Goal: Task Accomplishment & Management: Use online tool/utility

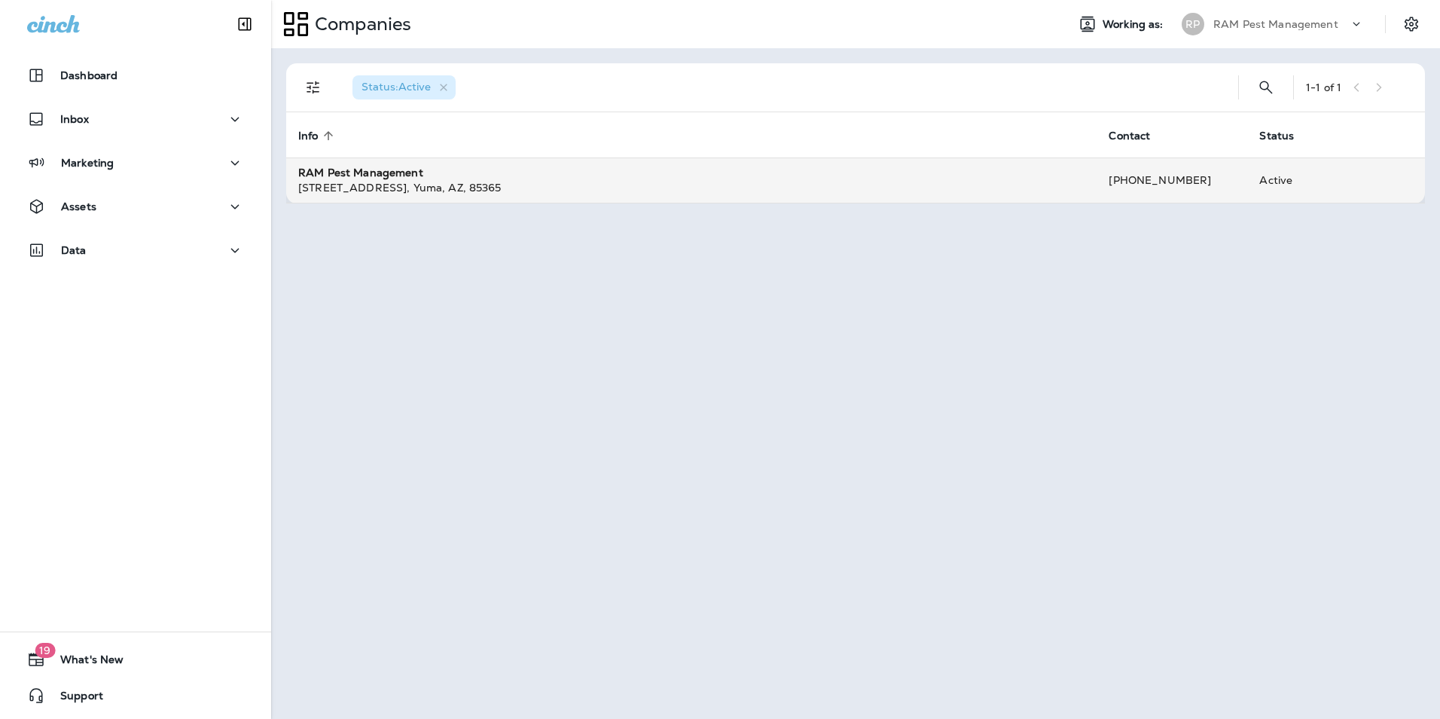
click at [374, 180] on div "[STREET_ADDRESS]" at bounding box center [691, 187] width 786 height 15
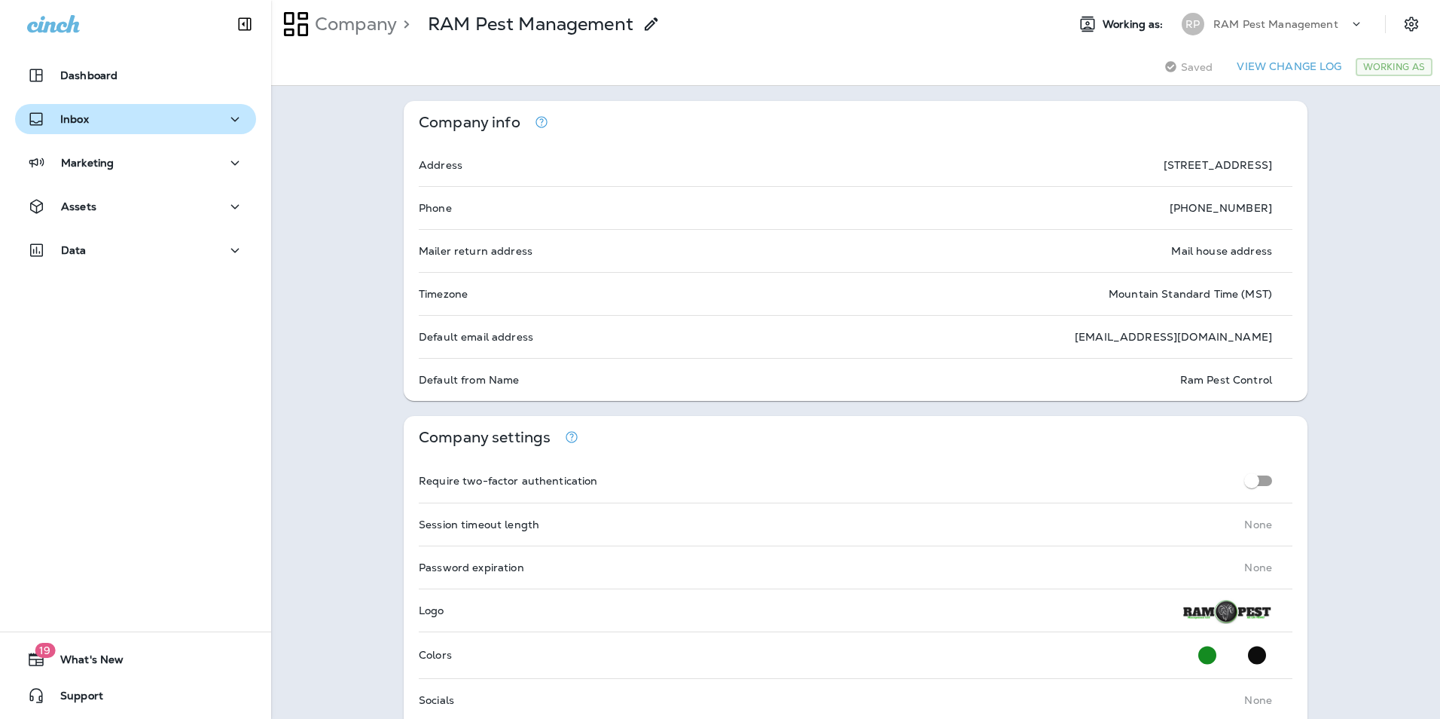
click at [107, 118] on div "Inbox" at bounding box center [135, 119] width 217 height 19
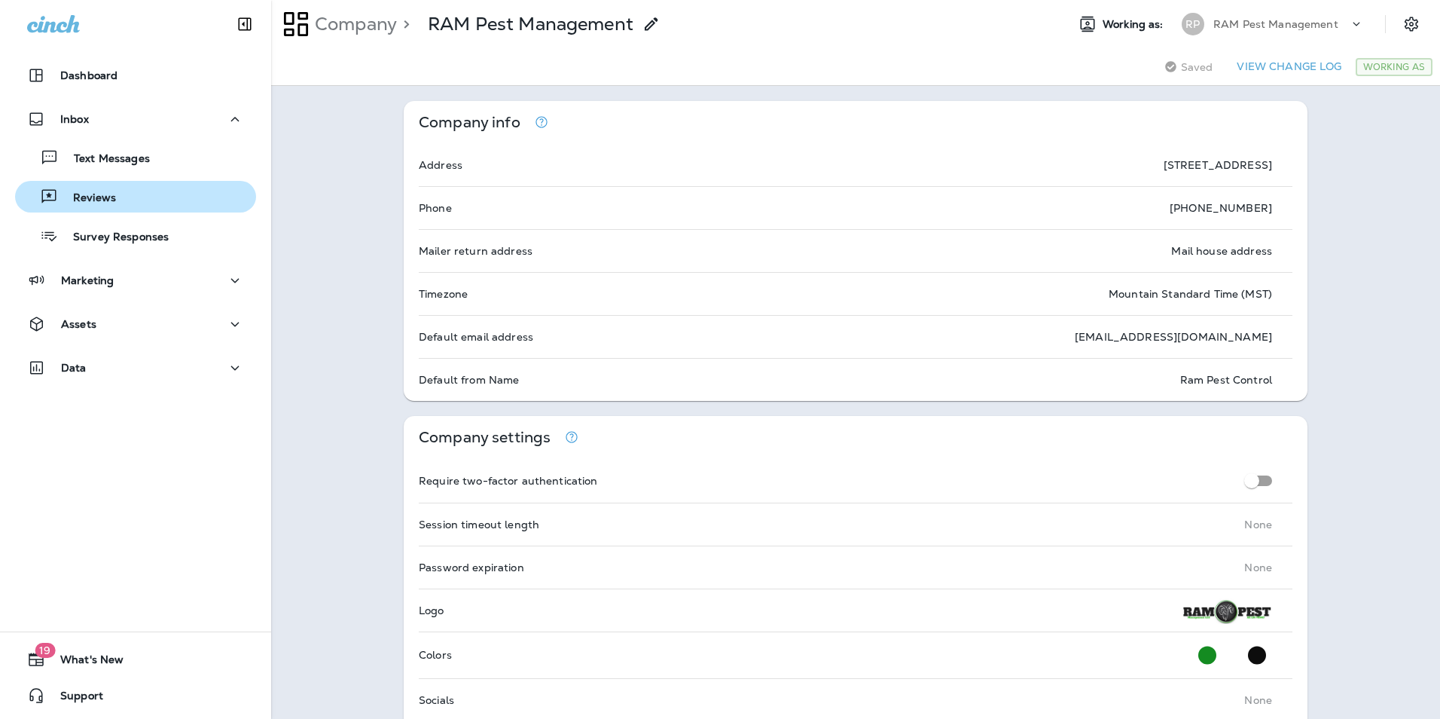
click at [128, 200] on div "Reviews" at bounding box center [135, 196] width 229 height 23
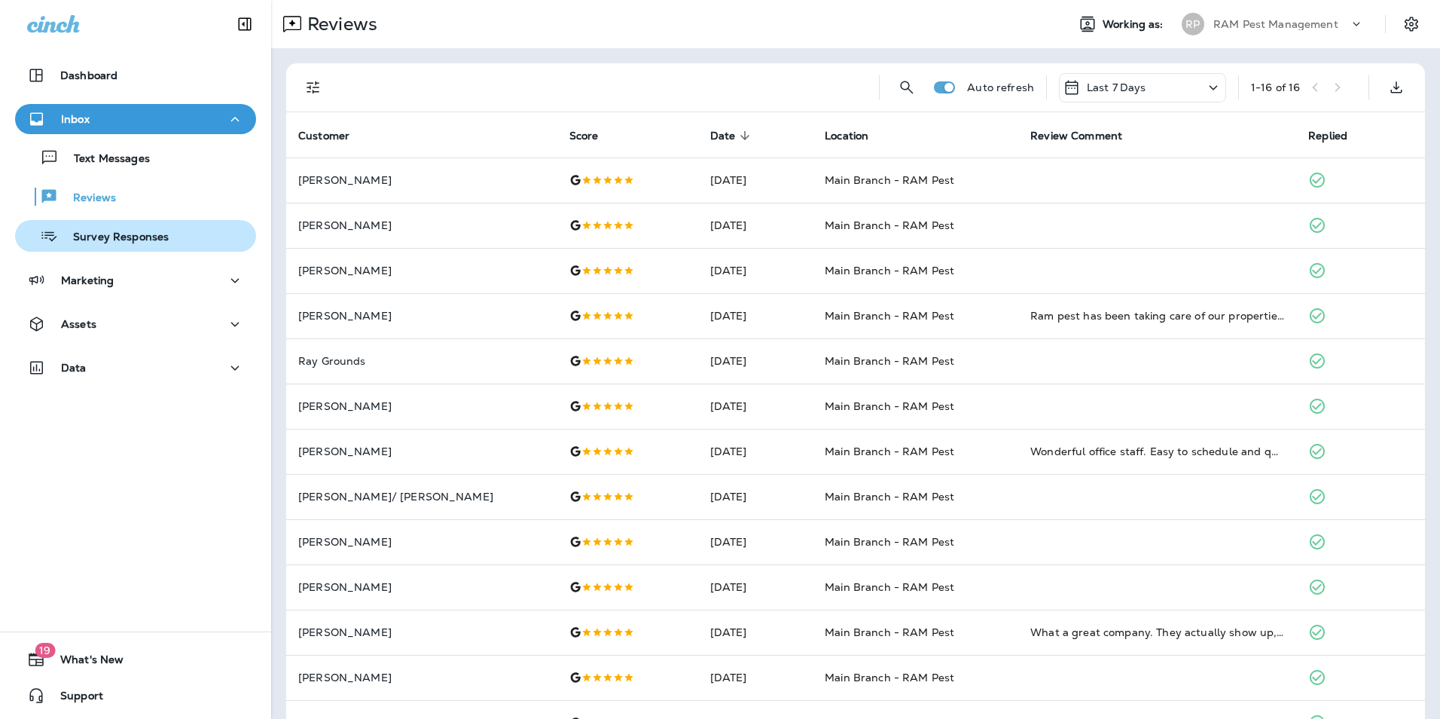
click at [121, 245] on div "Survey Responses" at bounding box center [95, 235] width 148 height 23
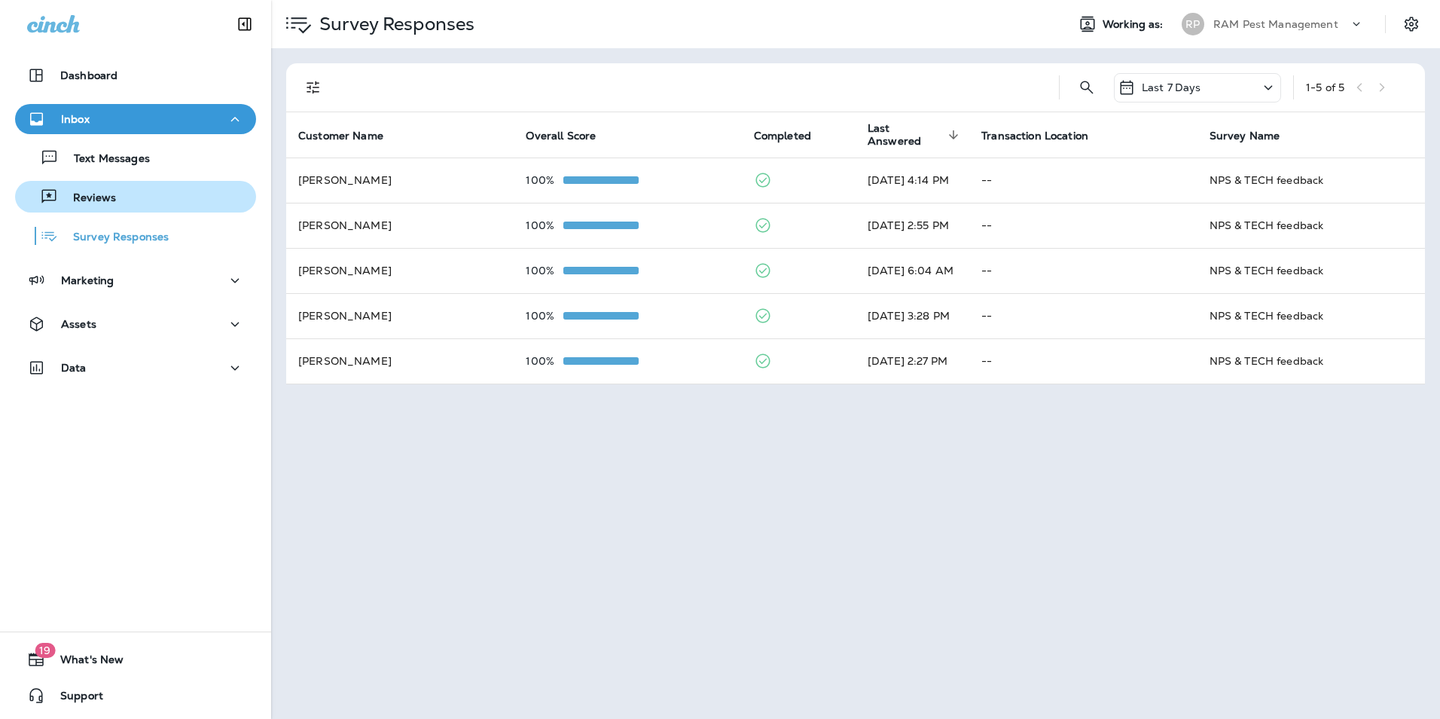
click at [90, 190] on div "Reviews" at bounding box center [68, 196] width 95 height 23
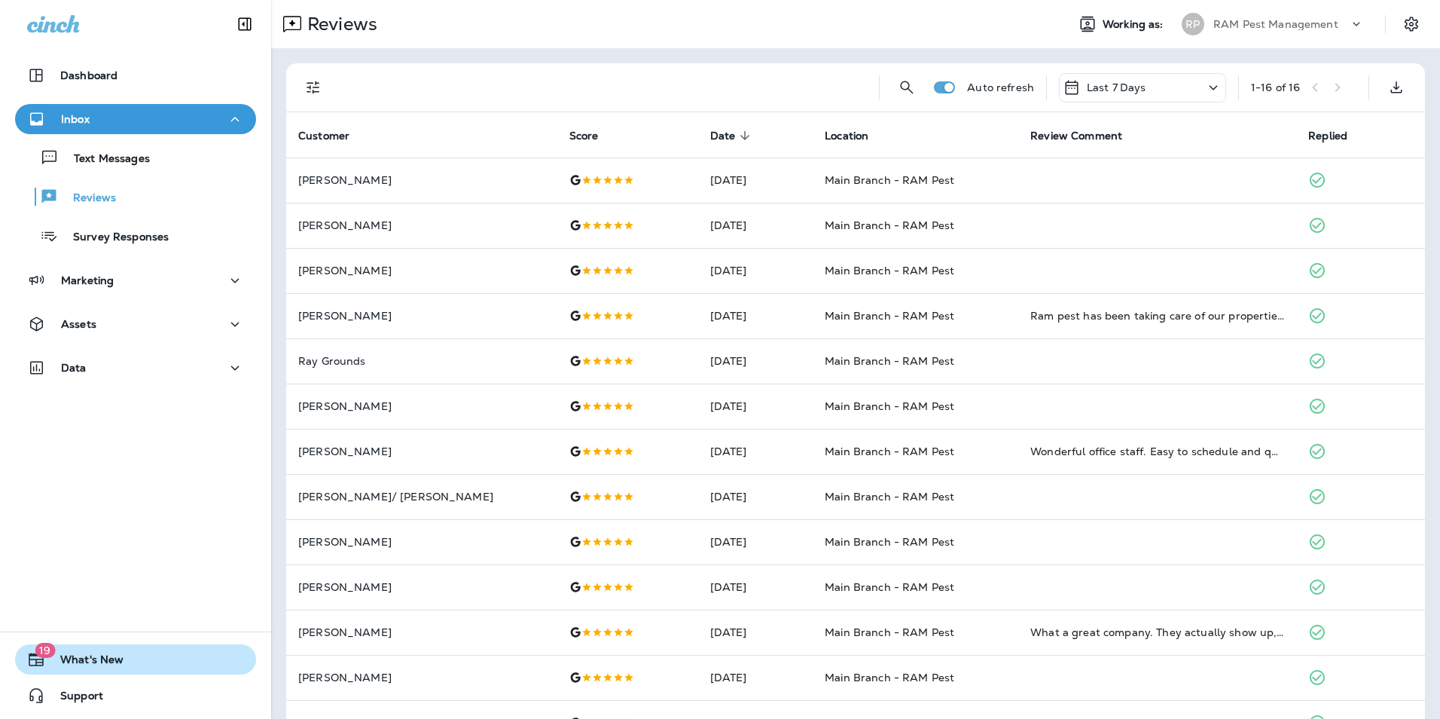
click at [82, 663] on span "What's New" at bounding box center [84, 662] width 78 height 18
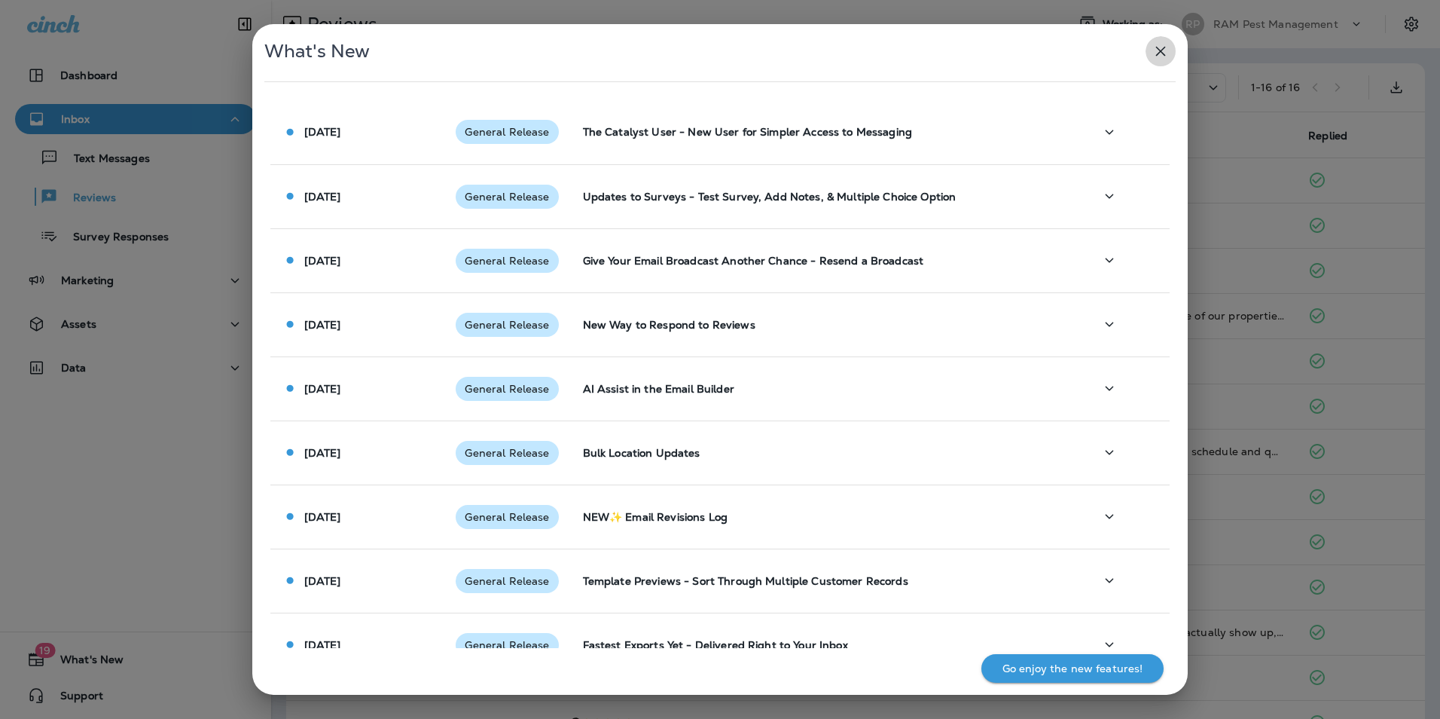
click at [1161, 53] on icon "button" at bounding box center [1161, 51] width 18 height 18
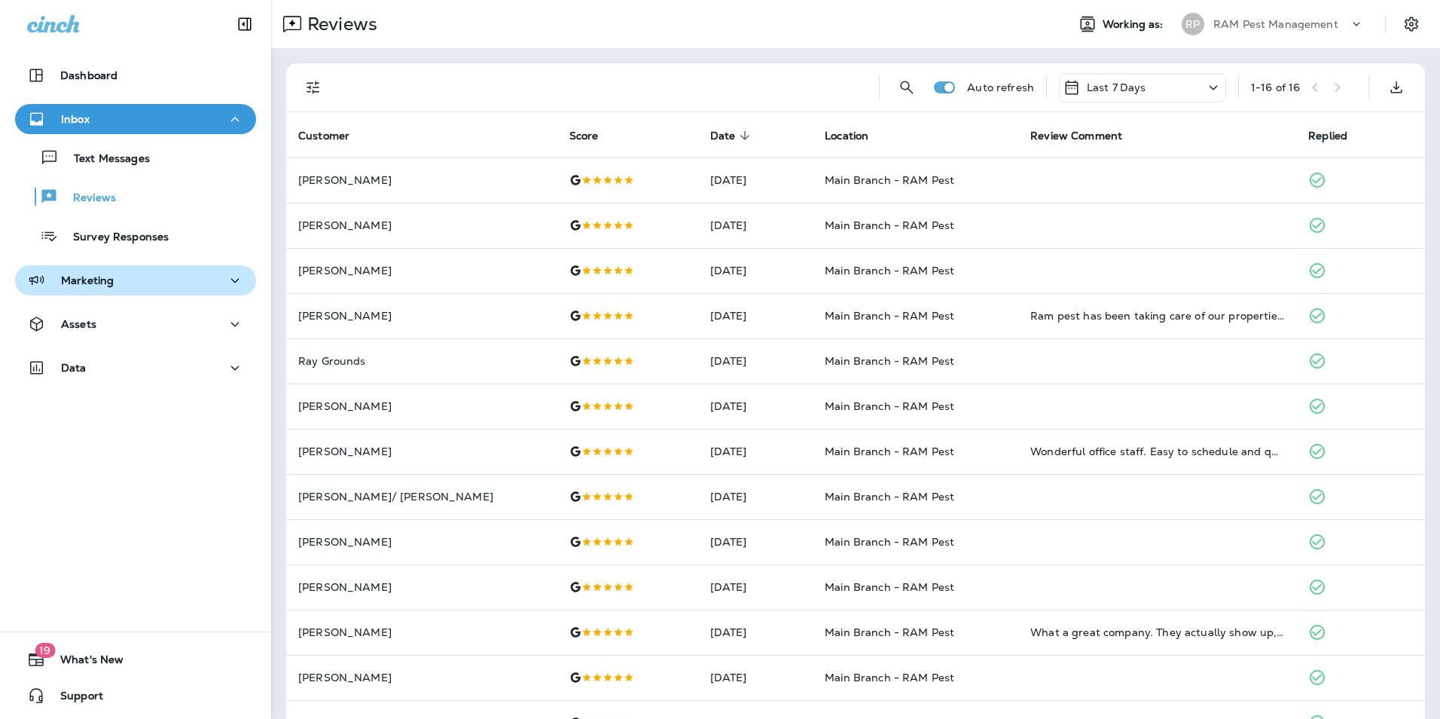
click at [103, 285] on p "Marketing" at bounding box center [87, 280] width 53 height 12
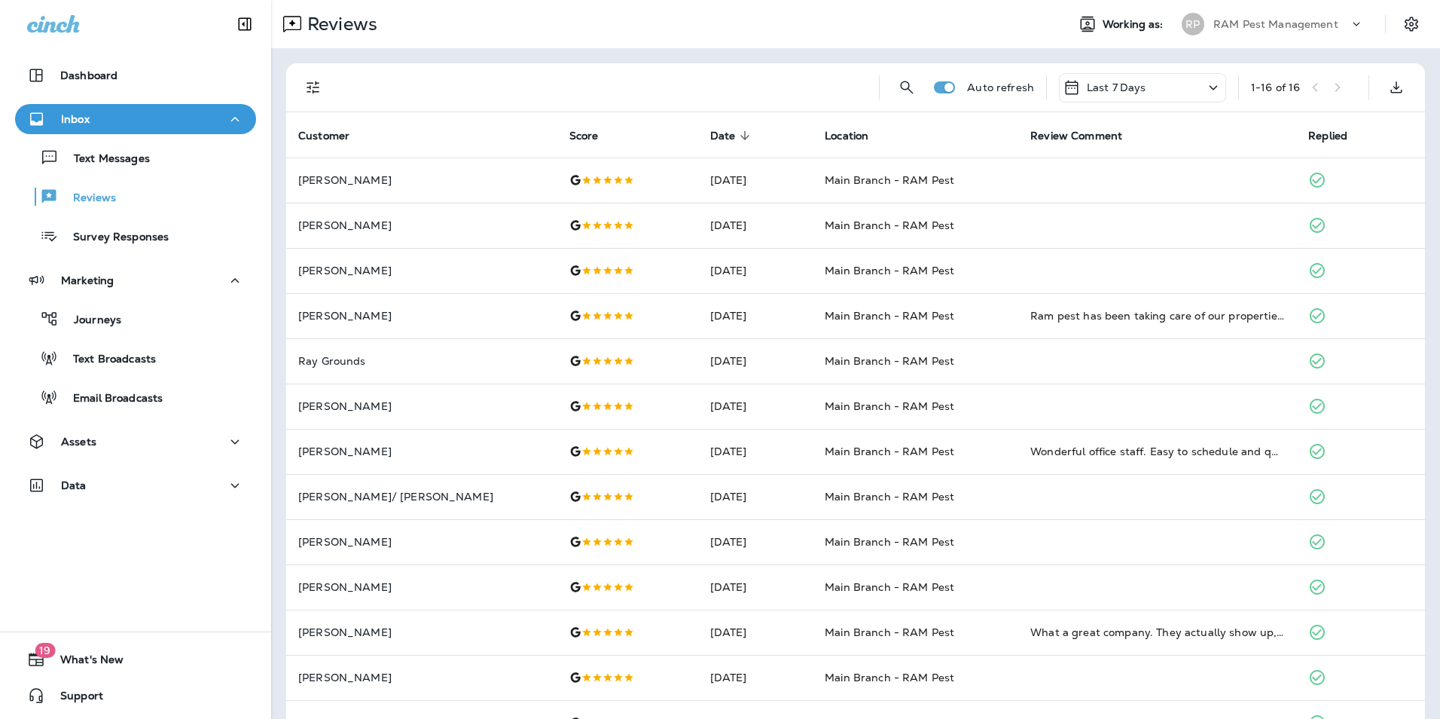
click at [103, 335] on div "Journeys Text Broadcasts Email Broadcasts" at bounding box center [135, 353] width 241 height 117
click at [102, 326] on p "Journeys" at bounding box center [90, 320] width 63 height 14
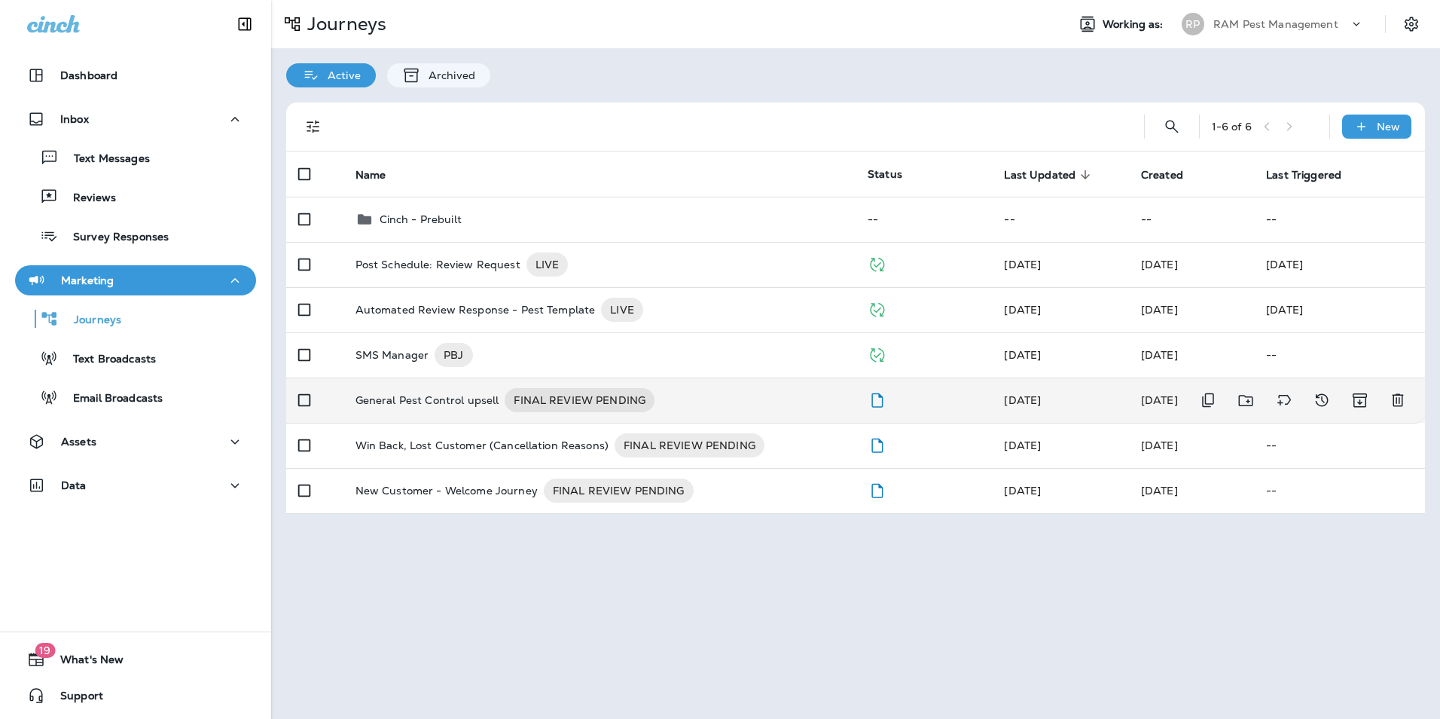
click at [407, 401] on p "General Pest Control upsell" at bounding box center [428, 400] width 144 height 24
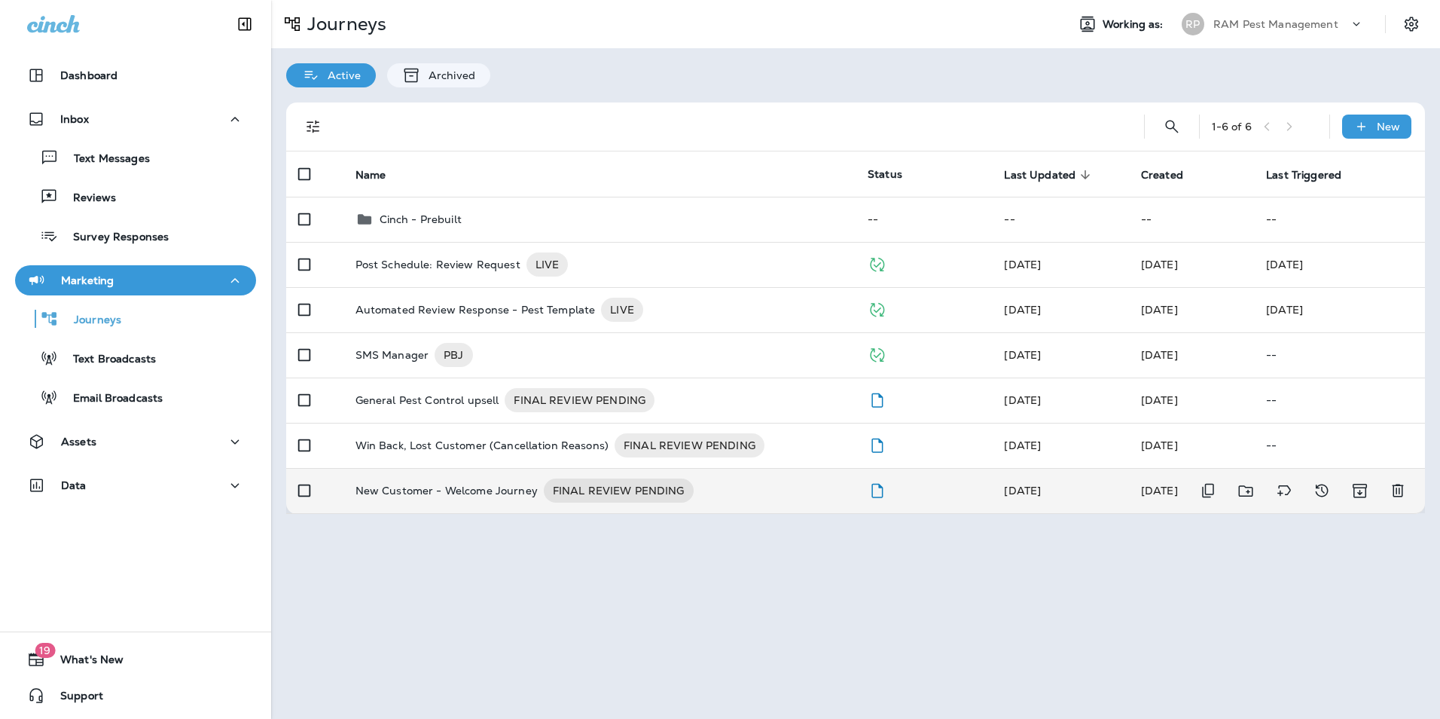
click at [471, 487] on p "New Customer - Welcome Journey" at bounding box center [447, 490] width 182 height 24
